Goal: Task Accomplishment & Management: Use online tool/utility

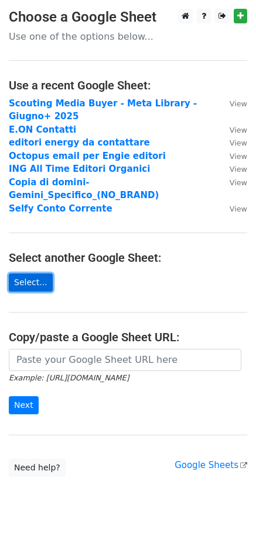
click at [20, 274] on link "Select..." at bounding box center [31, 283] width 44 height 18
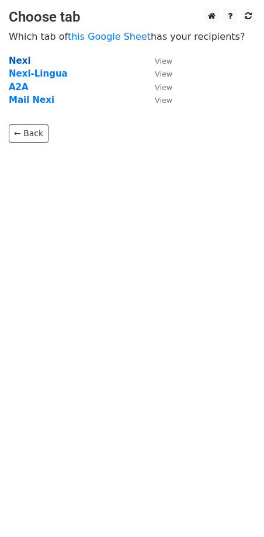
click at [16, 63] on strong "Nexi" at bounding box center [20, 61] width 22 height 11
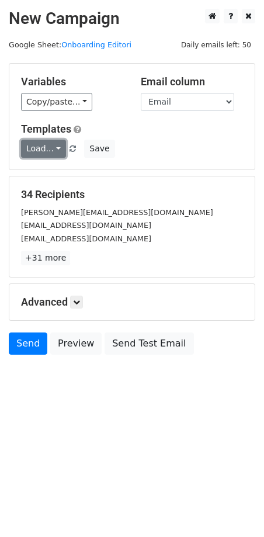
click at [51, 147] on link "Load..." at bounding box center [43, 149] width 45 height 18
drag, startPoint x: 159, startPoint y: 143, endPoint x: 170, endPoint y: 117, distance: 28.6
click at [159, 143] on div "Load... No templates saved Save" at bounding box center [132, 149] width 240 height 18
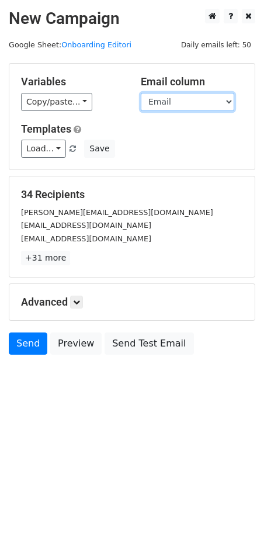
click at [172, 110] on select "Editore Email Nome Lingua" at bounding box center [188, 102] width 94 height 18
click at [102, 95] on div "Copy/paste... {{Editore}} {{Email}} {{Nome}} {{Lingua}}" at bounding box center [72, 102] width 102 height 18
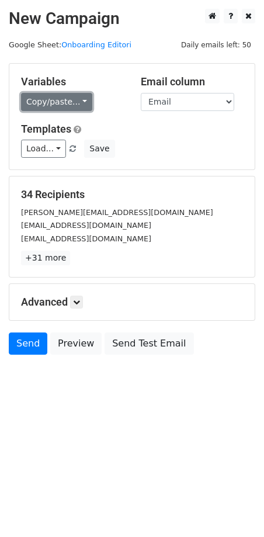
click at [71, 100] on link "Copy/paste..." at bounding box center [56, 102] width 71 height 18
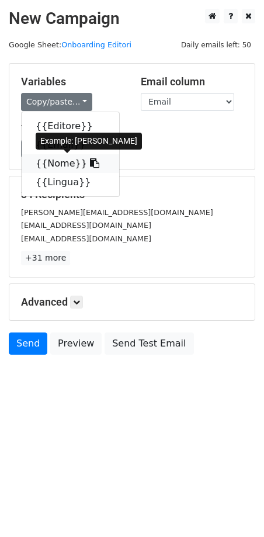
click at [90, 164] on icon at bounding box center [94, 162] width 9 height 9
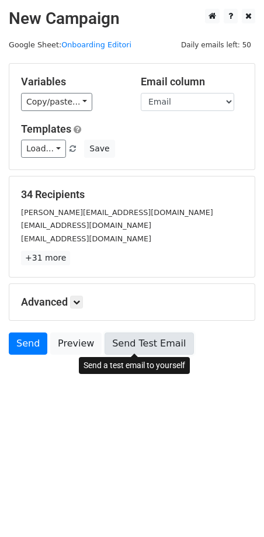
click at [143, 344] on link "Send Test Email" at bounding box center [149, 344] width 89 height 22
click at [167, 340] on link "Send Test Email" at bounding box center [149, 344] width 89 height 22
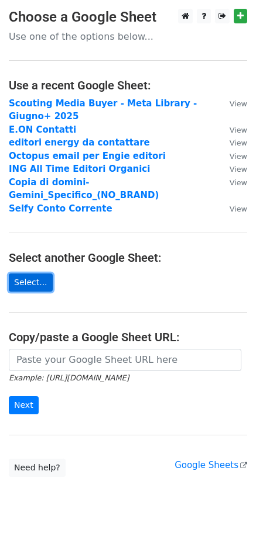
click at [34, 274] on link "Select..." at bounding box center [31, 283] width 44 height 18
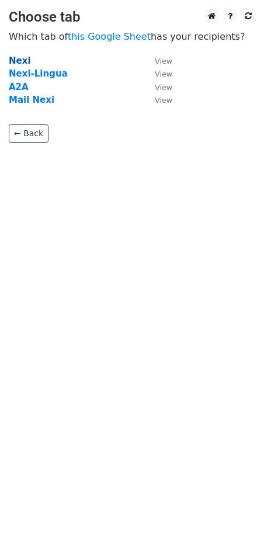
click at [23, 64] on strong "Nexi" at bounding box center [20, 61] width 22 height 11
click at [22, 61] on strong "Nexi" at bounding box center [20, 61] width 22 height 11
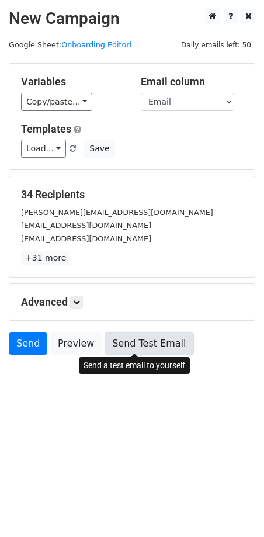
click at [129, 340] on link "Send Test Email" at bounding box center [149, 344] width 89 height 22
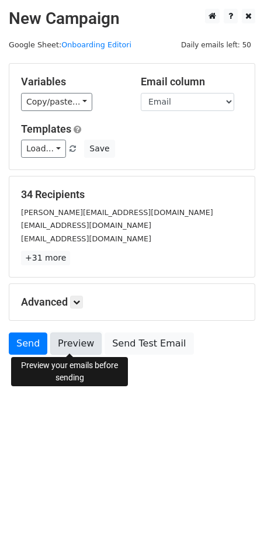
click at [77, 346] on link "Preview" at bounding box center [75, 344] width 51 height 22
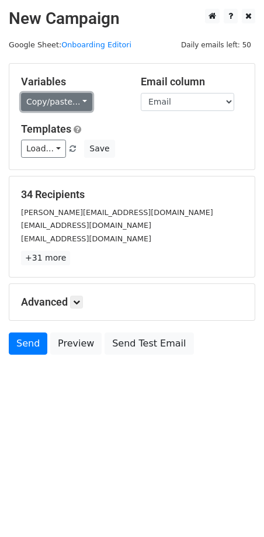
click at [51, 100] on link "Copy/paste..." at bounding box center [56, 102] width 71 height 18
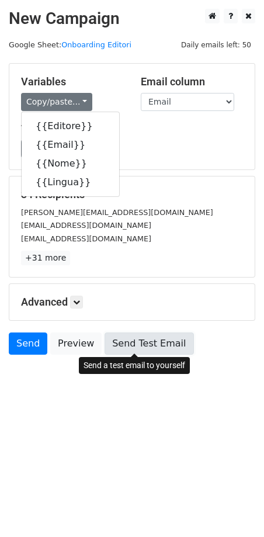
click at [119, 344] on link "Send Test Email" at bounding box center [149, 344] width 89 height 22
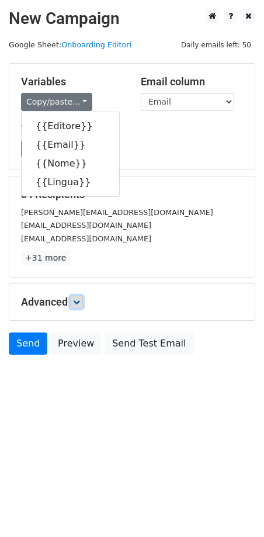
click at [73, 301] on link at bounding box center [76, 302] width 13 height 13
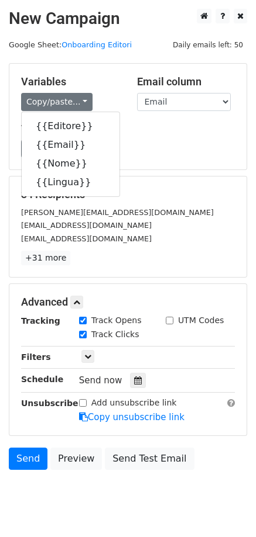
click at [191, 163] on div "Variables Copy/paste... {{Editore}} {{Email}} {{Nome}} {{Lingua}} Email column …" at bounding box center [127, 117] width 237 height 106
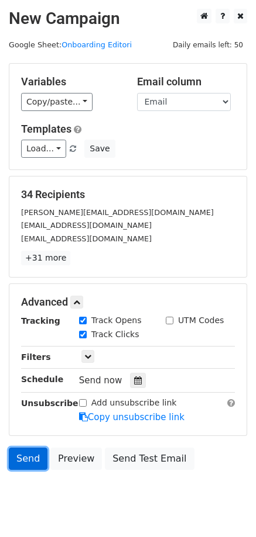
click at [35, 458] on link "Send" at bounding box center [28, 459] width 39 height 22
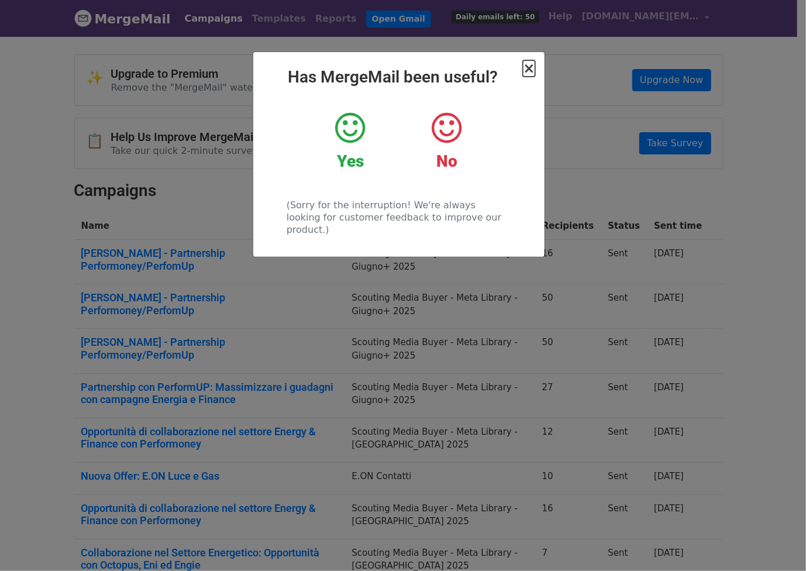
click at [531, 67] on span "×" at bounding box center [529, 68] width 12 height 16
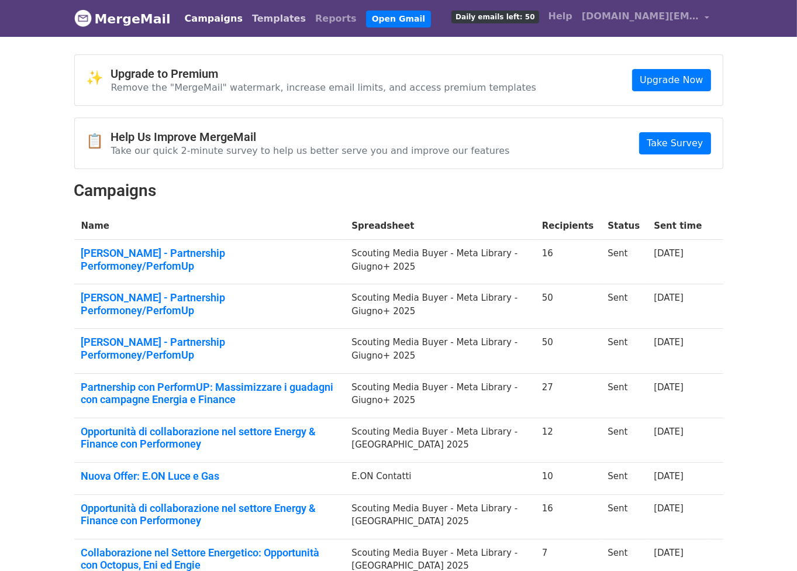
click at [247, 19] on link "Templates" at bounding box center [278, 18] width 63 height 23
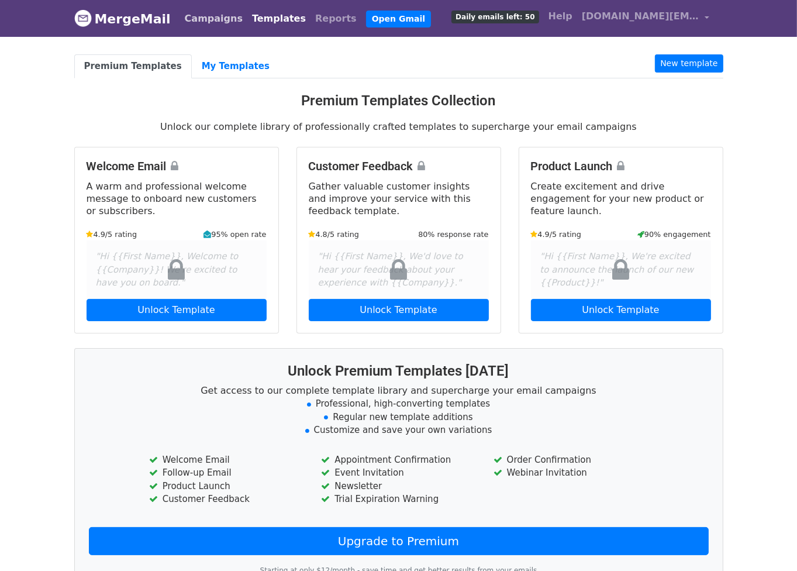
click at [204, 15] on link "Campaigns" at bounding box center [213, 18] width 67 height 23
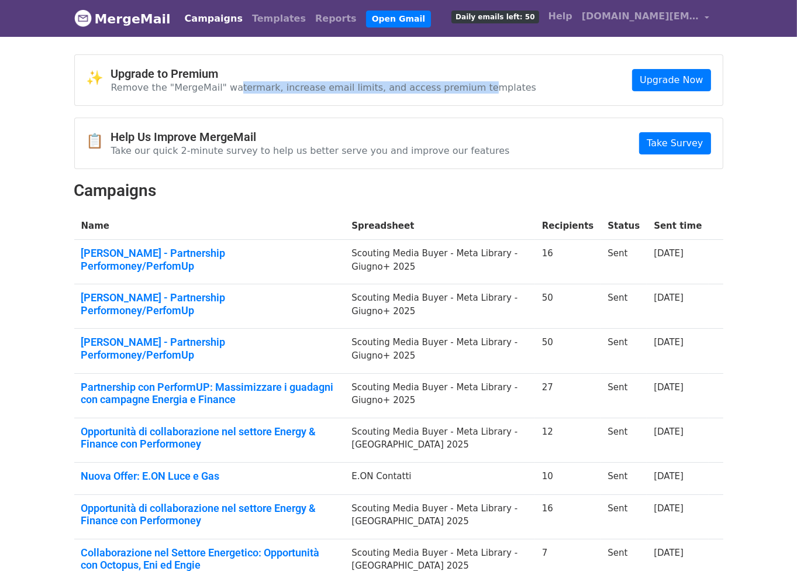
drag, startPoint x: 255, startPoint y: 88, endPoint x: 451, endPoint y: 82, distance: 196.6
click at [451, 82] on p "Remove the "MergeMail" watermark, increase email limits, and access premium tem…" at bounding box center [324, 87] width 426 height 12
drag, startPoint x: 105, startPoint y: 88, endPoint x: 502, endPoint y: 89, distance: 397.1
click at [502, 89] on div "✨ Upgrade to Premium Remove the "MergeMail" watermark, increase email limits, a…" at bounding box center [399, 80] width 648 height 50
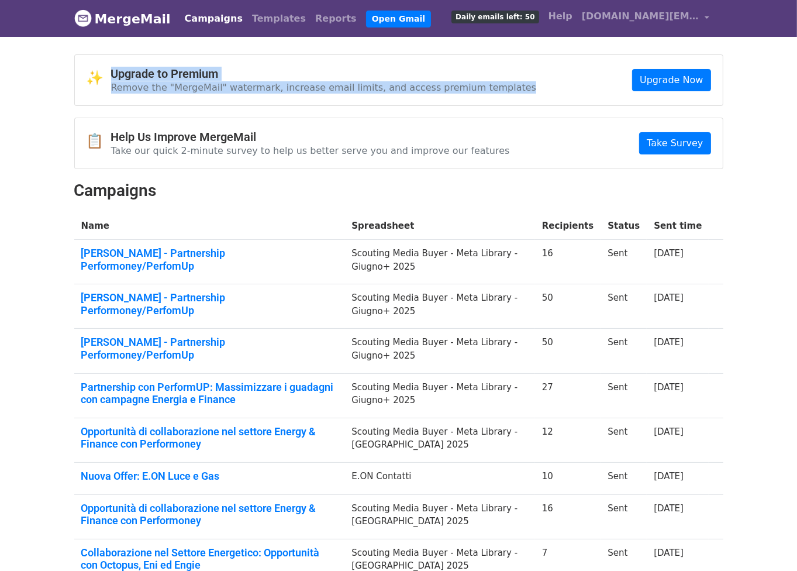
click at [502, 89] on div "✨ Upgrade to Premium Remove the "MergeMail" watermark, increase email limits, a…" at bounding box center [399, 80] width 648 height 50
drag, startPoint x: 322, startPoint y: 96, endPoint x: 216, endPoint y: 95, distance: 105.8
click at [216, 95] on div "✨ Upgrade to Premium Remove the "MergeMail" watermark, increase email limits, a…" at bounding box center [399, 80] width 648 height 50
click at [215, 95] on div "✨ Upgrade to Premium Remove the "MergeMail" watermark, increase email limits, a…" at bounding box center [399, 80] width 648 height 50
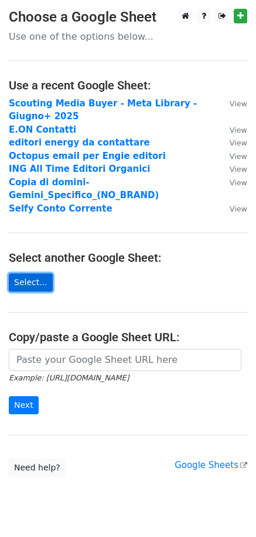
click at [32, 278] on link "Select..." at bounding box center [31, 283] width 44 height 18
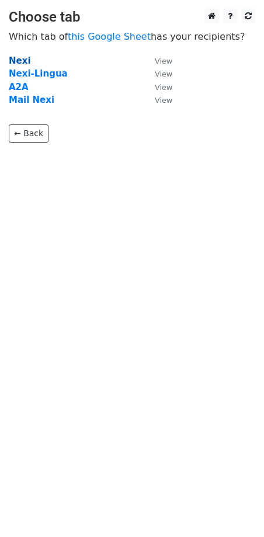
click at [16, 61] on strong "Nexi" at bounding box center [20, 61] width 22 height 11
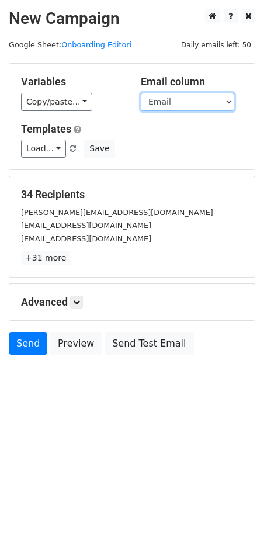
click at [179, 108] on select "Editore Email Nome Lingua" at bounding box center [188, 102] width 94 height 18
click at [117, 95] on div "Copy/paste... {{Editore}} {{Email}} {{Nome}} {{Lingua}}" at bounding box center [72, 102] width 102 height 18
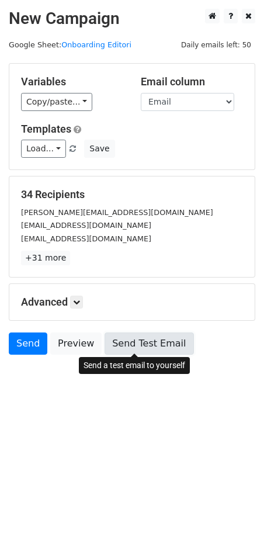
click at [130, 339] on link "Send Test Email" at bounding box center [149, 344] width 89 height 22
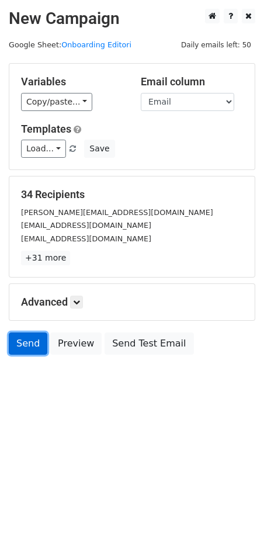
click at [20, 347] on link "Send" at bounding box center [28, 344] width 39 height 22
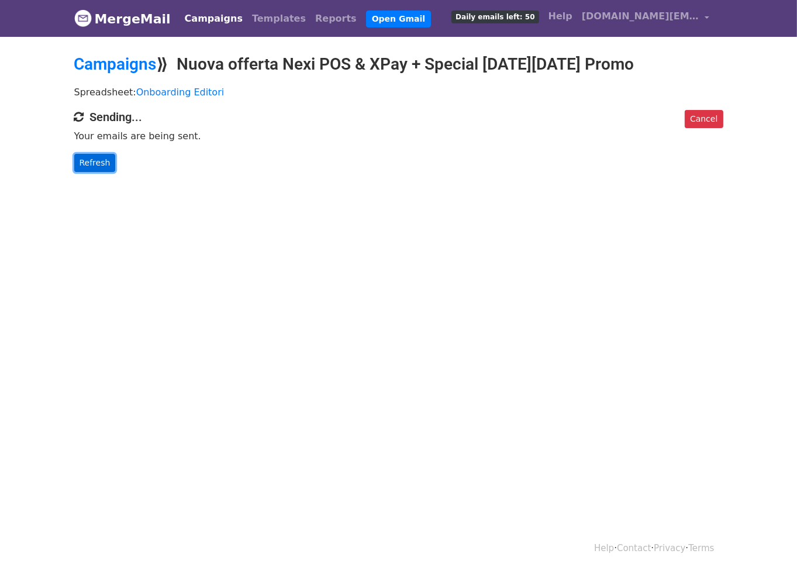
click at [96, 158] on link "Refresh" at bounding box center [95, 163] width 42 height 18
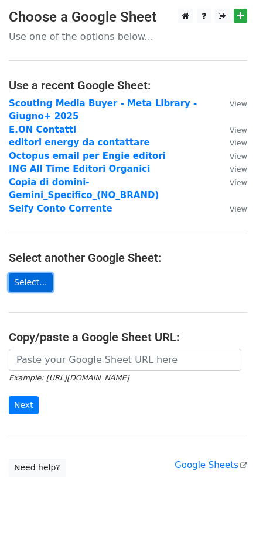
click at [27, 274] on link "Select..." at bounding box center [31, 283] width 44 height 18
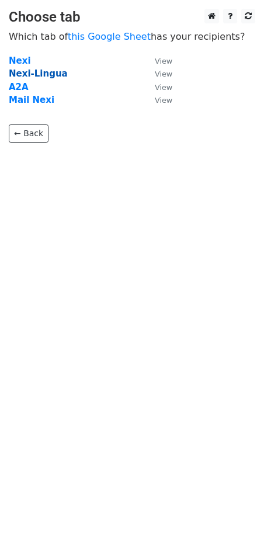
click at [33, 77] on strong "Nexi-Lingua" at bounding box center [38, 73] width 59 height 11
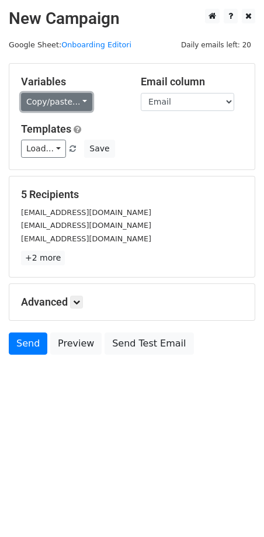
click at [68, 98] on link "Copy/paste..." at bounding box center [56, 102] width 71 height 18
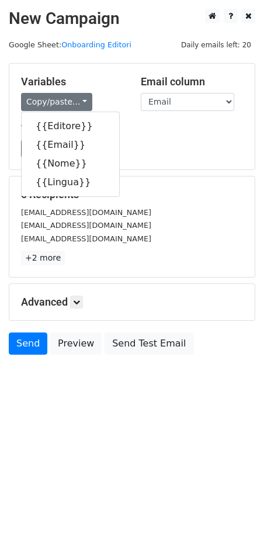
click at [101, 87] on h5 "Variables" at bounding box center [72, 81] width 102 height 13
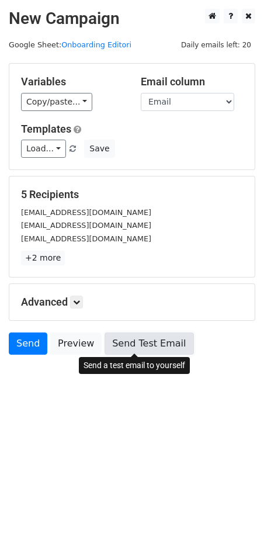
click at [137, 347] on link "Send Test Email" at bounding box center [149, 344] width 89 height 22
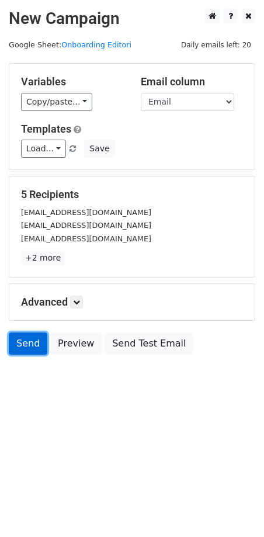
click at [30, 345] on link "Send" at bounding box center [28, 344] width 39 height 22
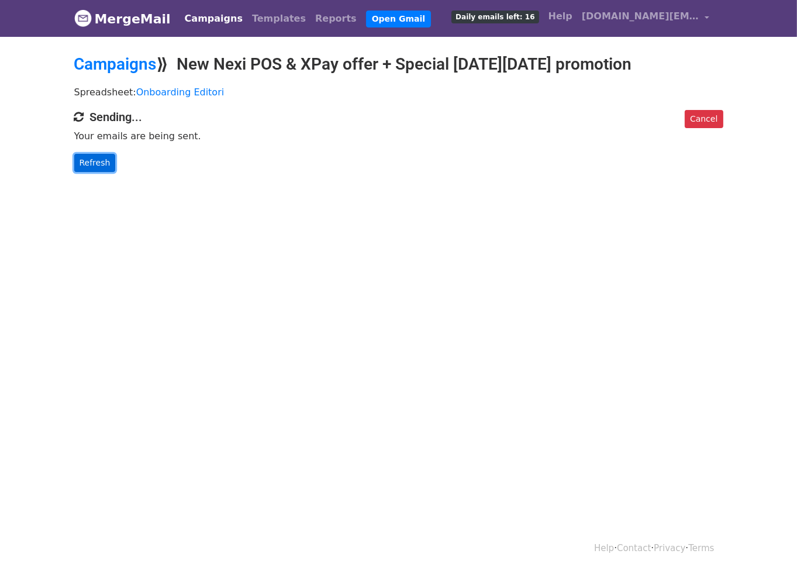
click at [85, 165] on link "Refresh" at bounding box center [95, 163] width 42 height 18
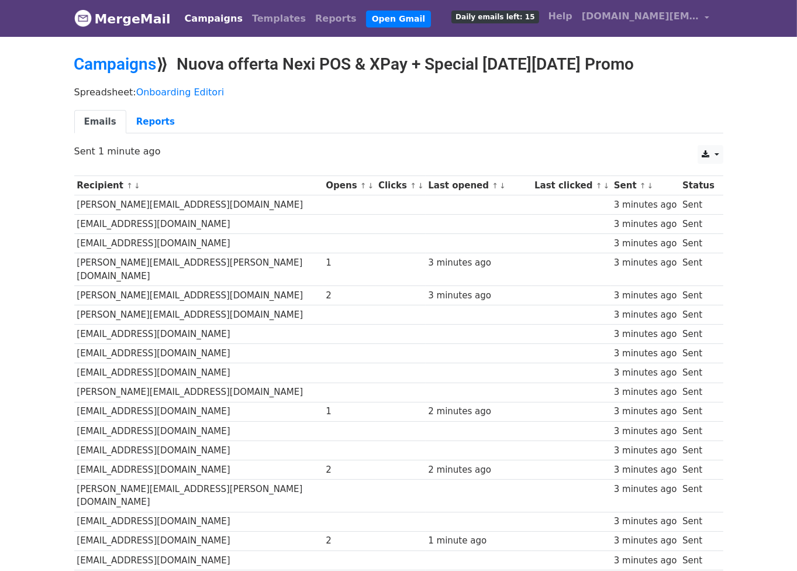
scroll to position [381, 0]
